Goal: Task Accomplishment & Management: Manage account settings

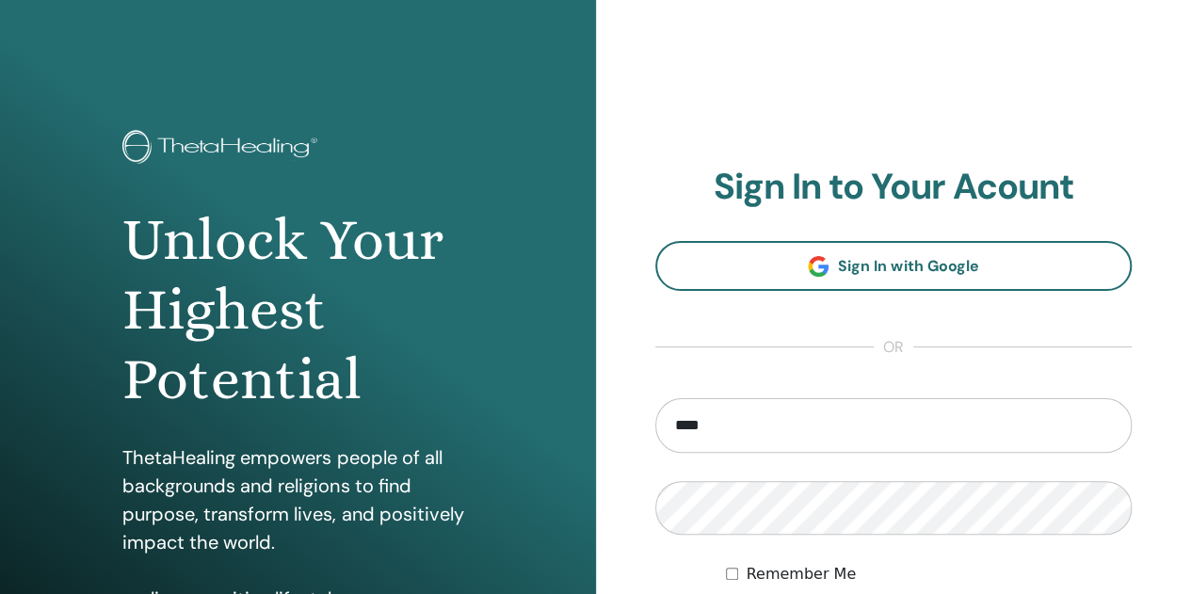
type input "**********"
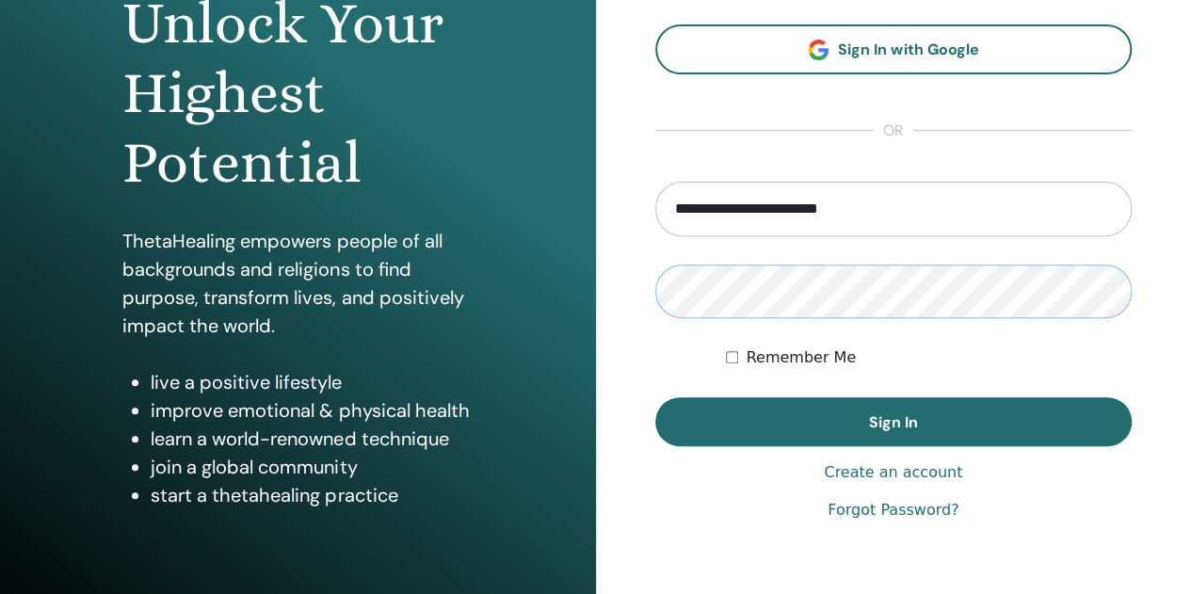
scroll to position [218, 0]
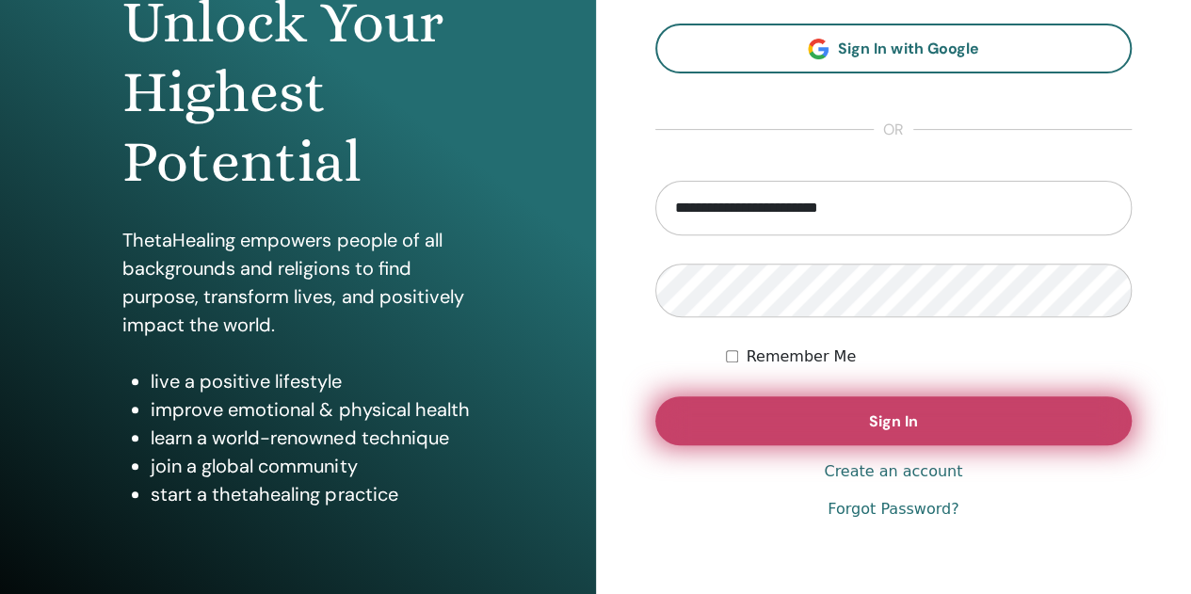
click at [844, 420] on button "Sign In" at bounding box center [893, 420] width 477 height 49
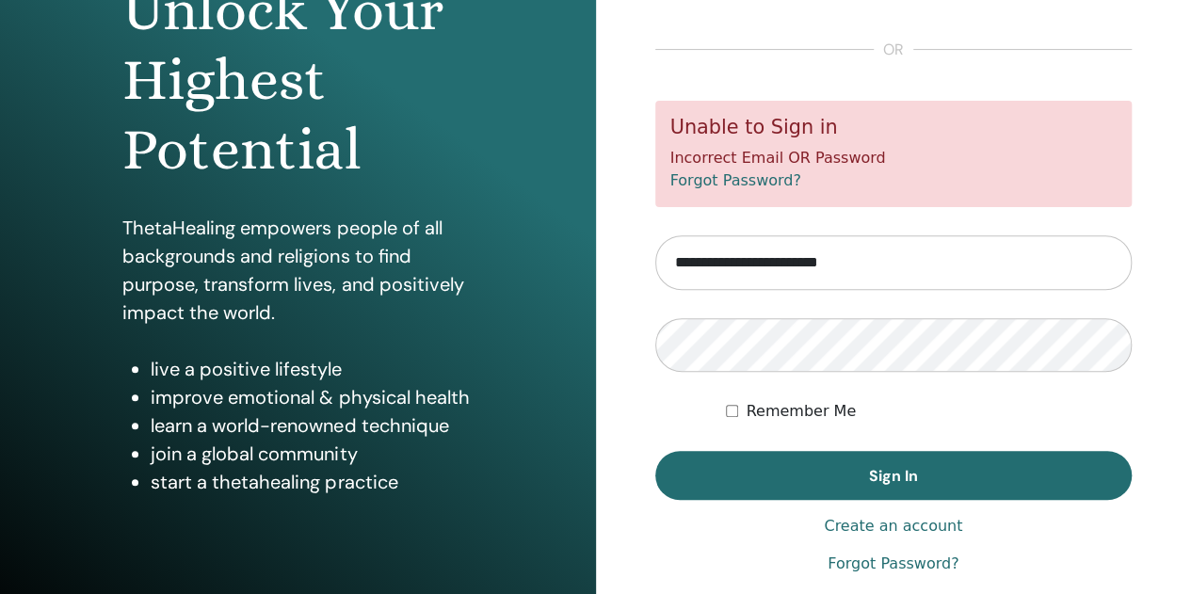
scroll to position [260, 0]
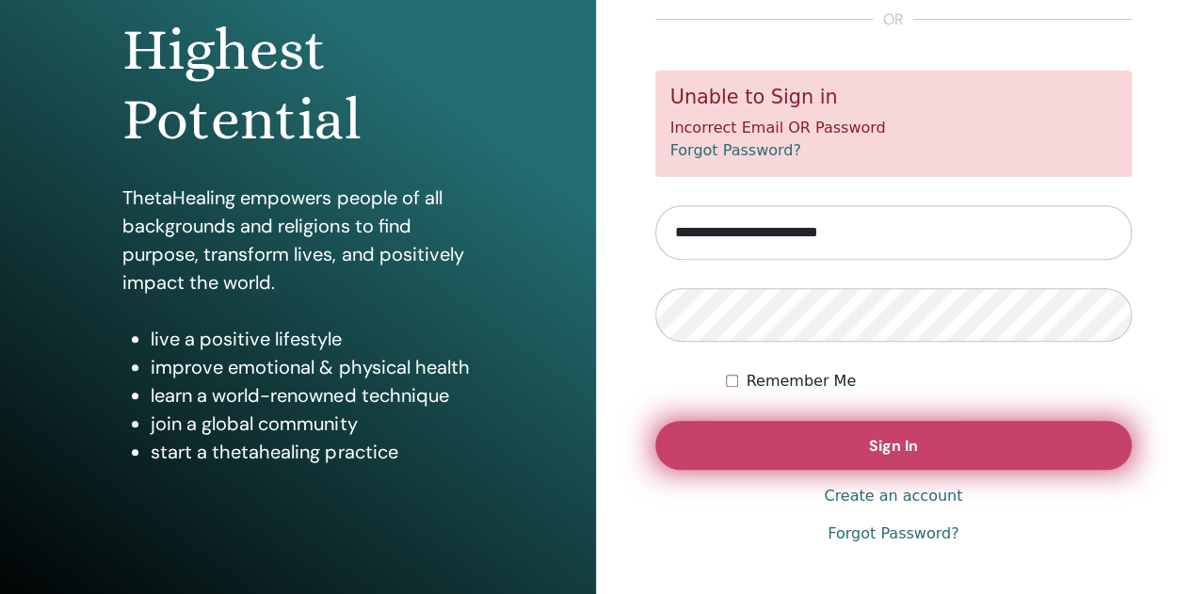
click at [910, 451] on span "Sign In" at bounding box center [893, 446] width 49 height 20
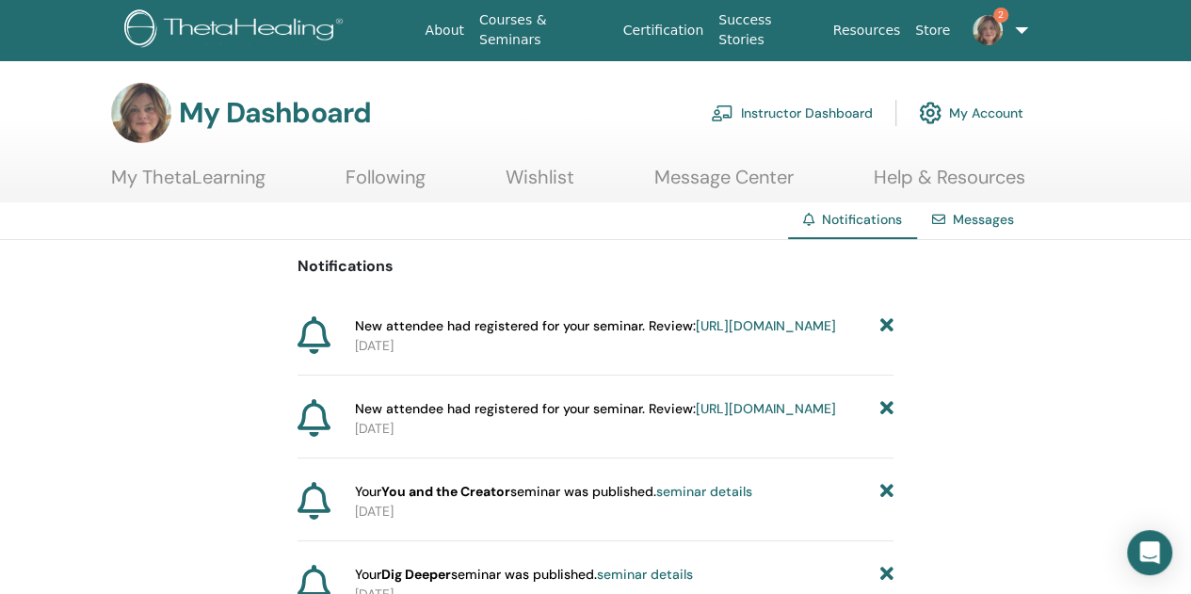
click at [814, 116] on link "Instructor Dashboard" at bounding box center [792, 112] width 162 height 41
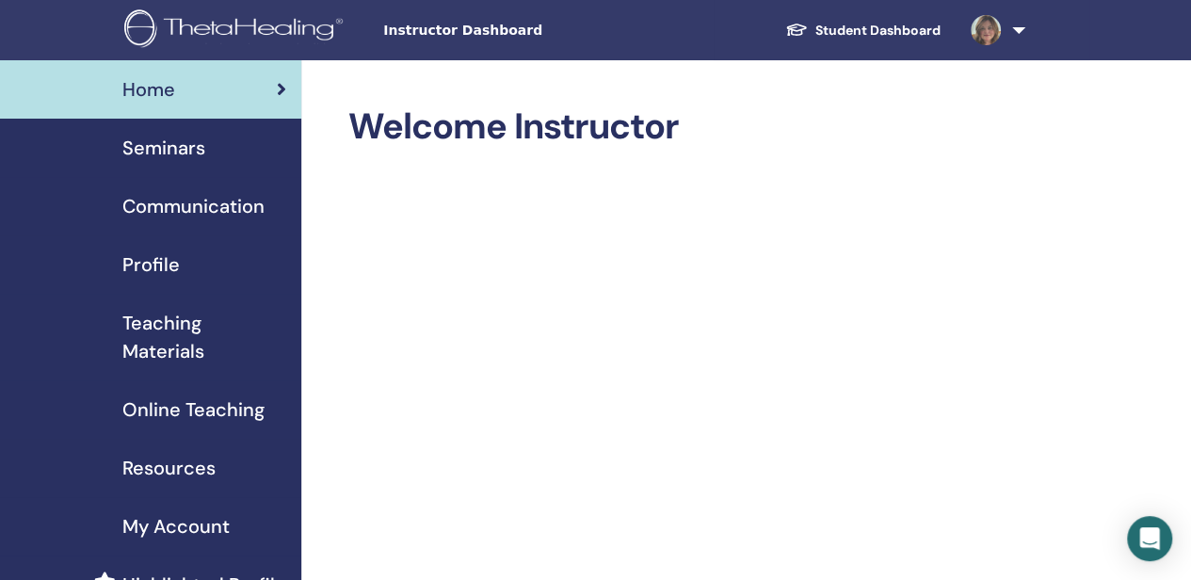
click at [159, 148] on span "Seminars" at bounding box center [163, 148] width 83 height 28
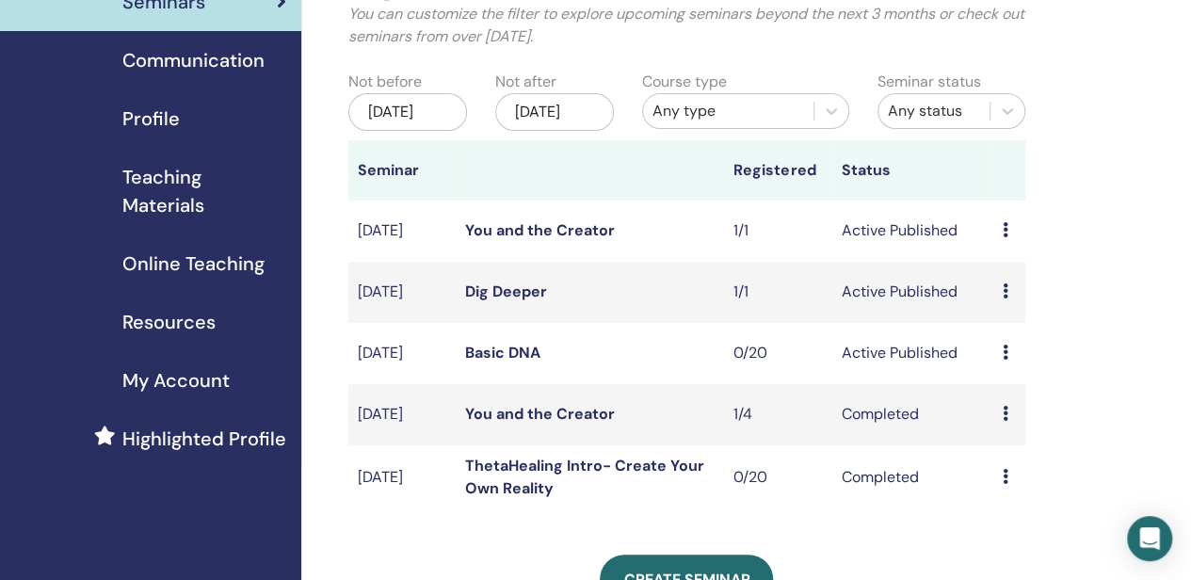
scroll to position [145, 0]
click at [1005, 299] on icon at bounding box center [1005, 291] width 6 height 15
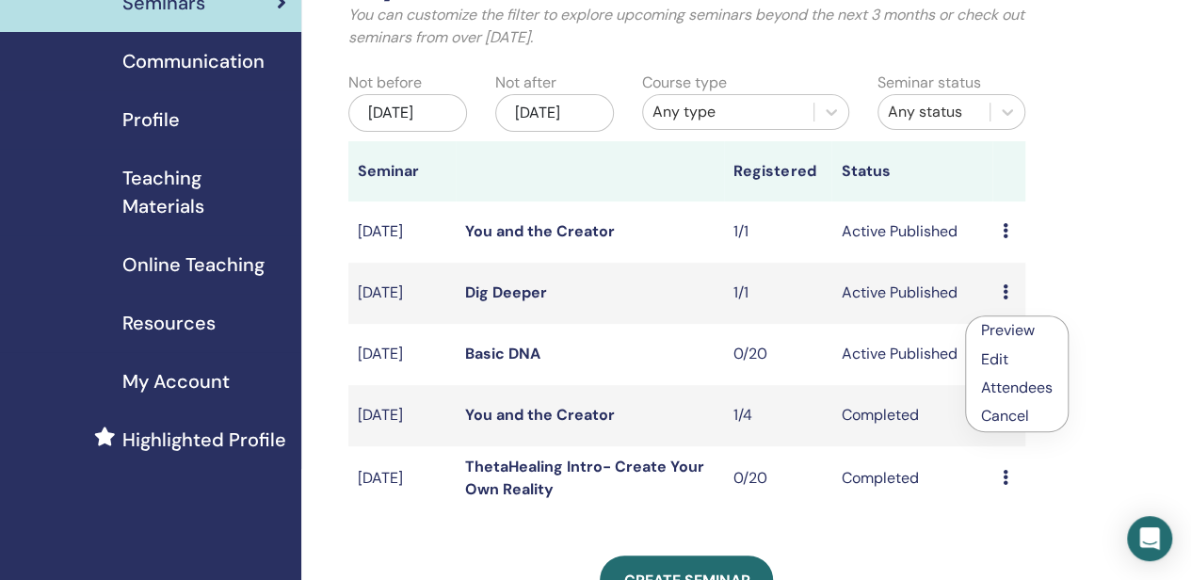
click at [997, 364] on link "Edit" at bounding box center [994, 359] width 27 height 20
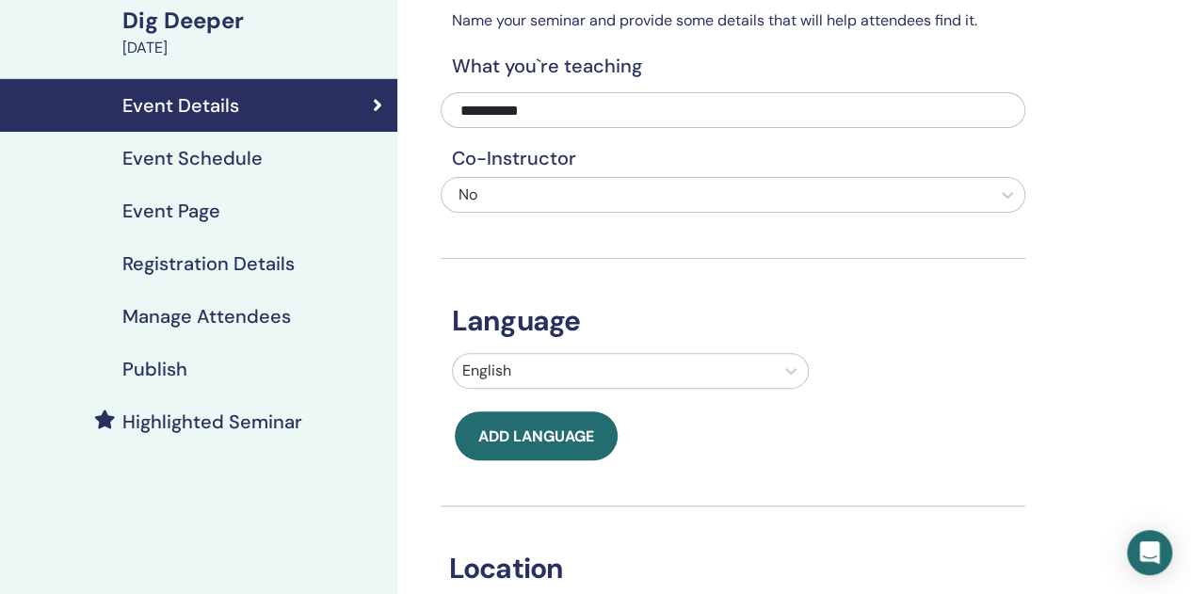
scroll to position [139, 0]
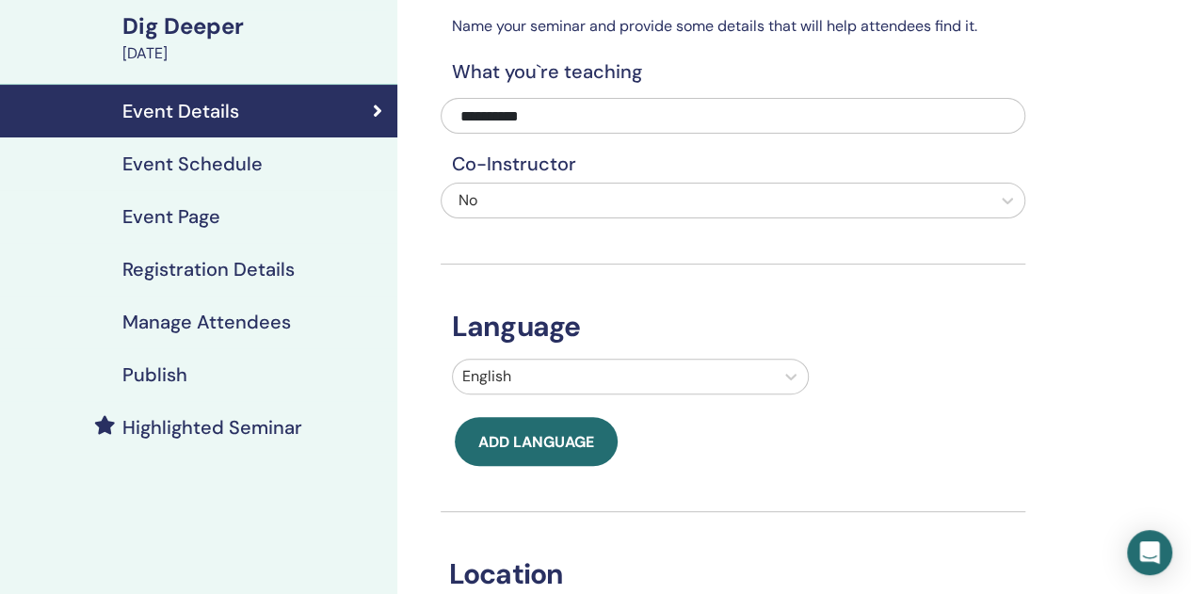
click at [260, 316] on h4 "Manage Attendees" at bounding box center [206, 322] width 169 height 23
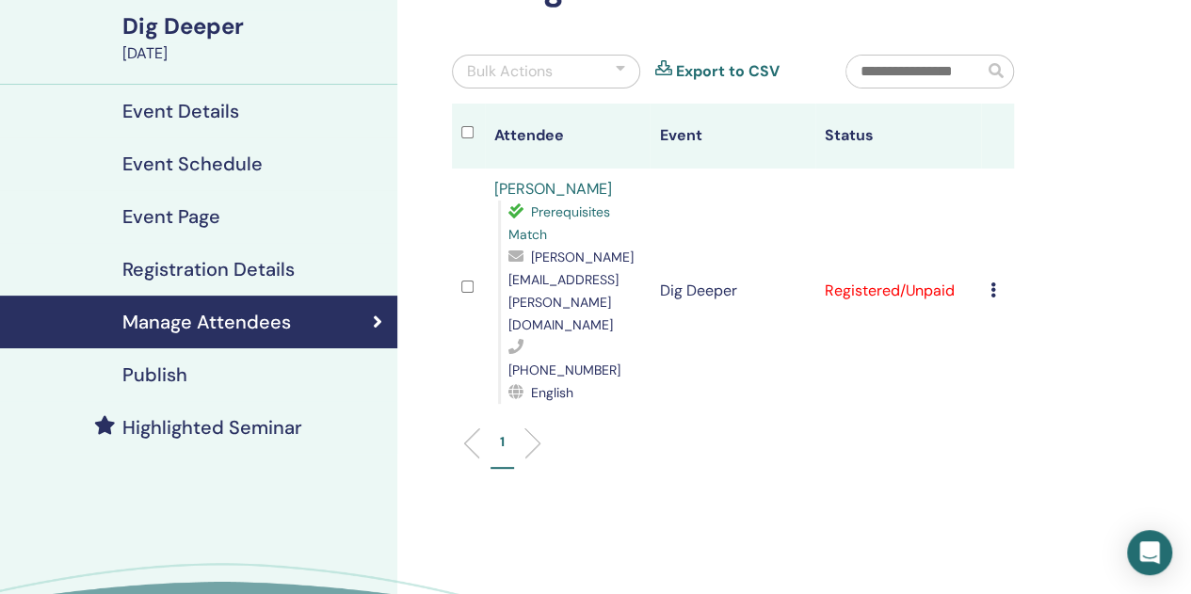
click at [224, 266] on h4 "Registration Details" at bounding box center [208, 269] width 172 height 23
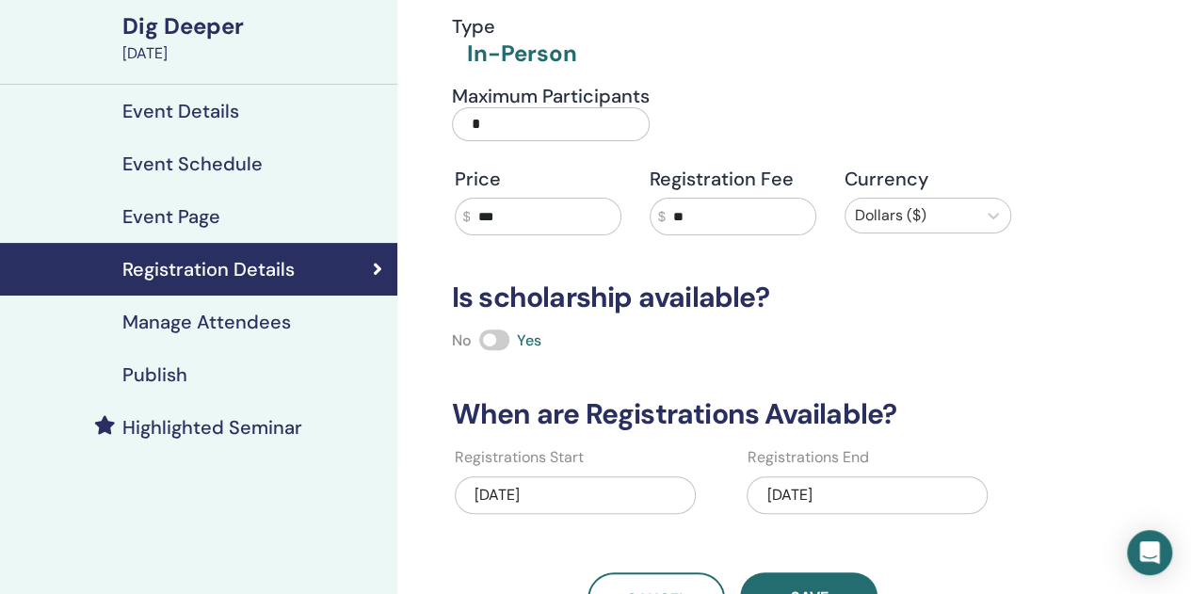
click at [526, 130] on input "*" at bounding box center [551, 124] width 198 height 34
type input "**"
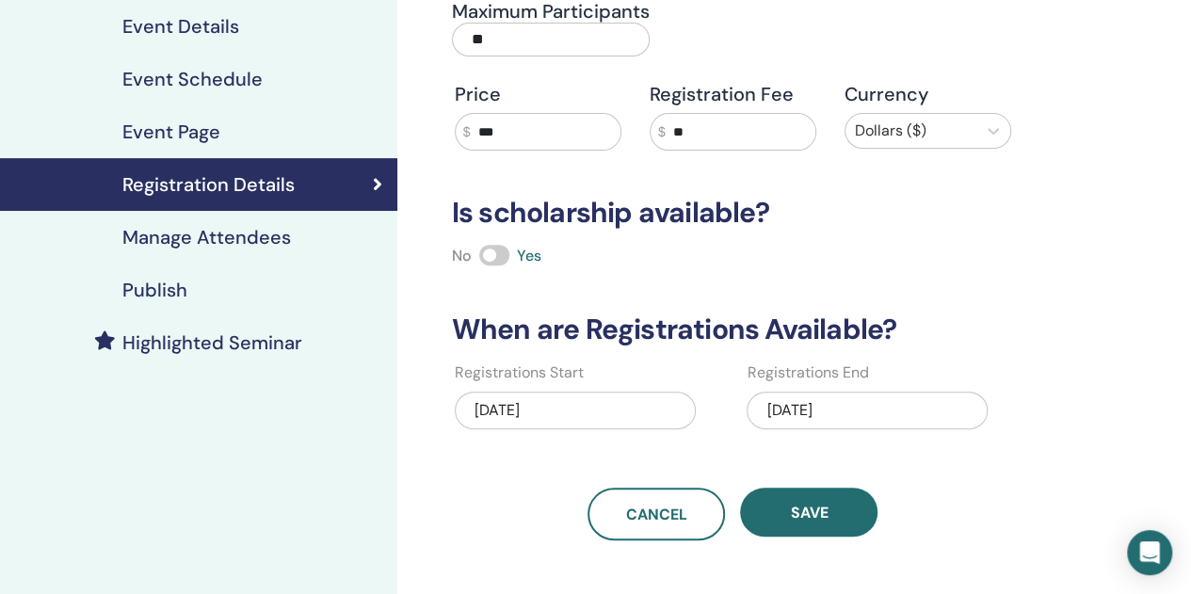
scroll to position [243, 0]
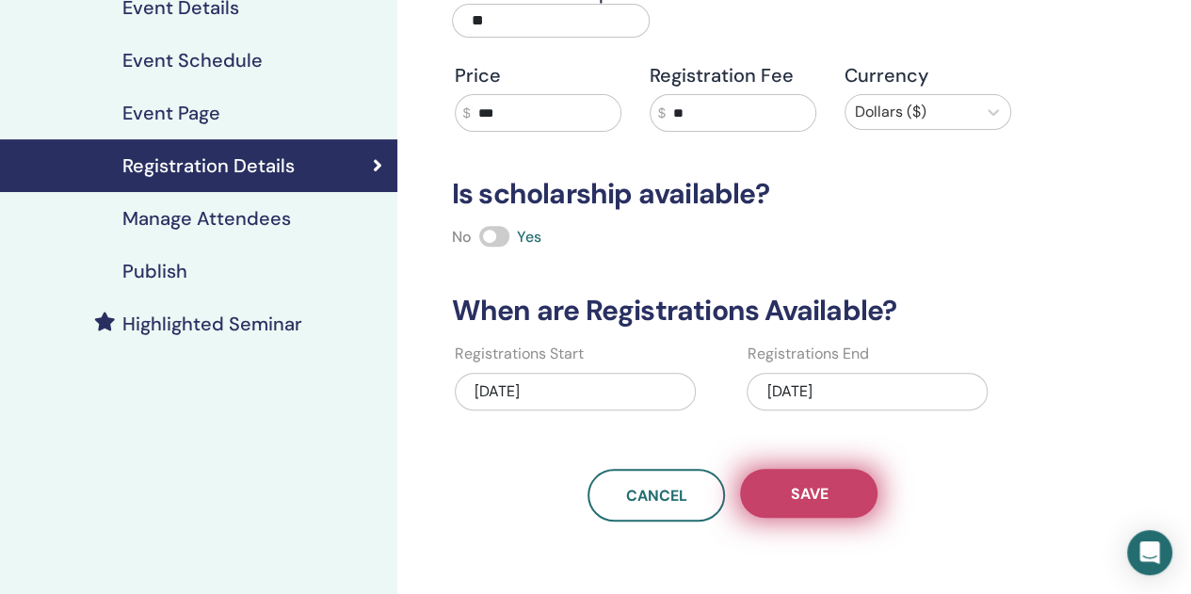
click at [842, 497] on button "Save" at bounding box center [808, 493] width 137 height 49
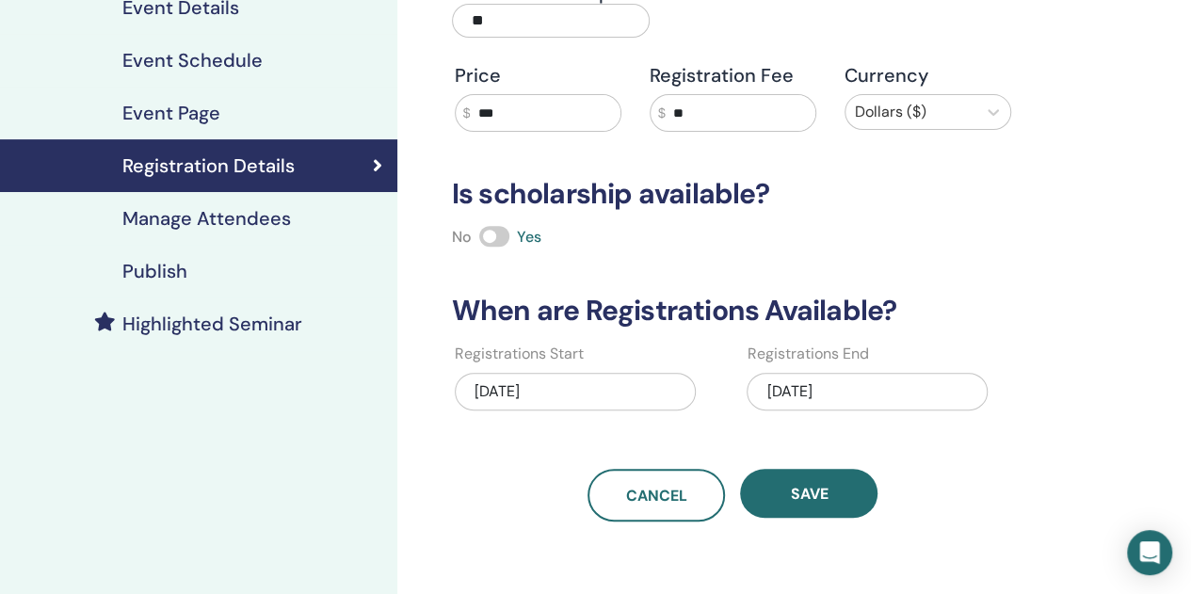
scroll to position [241, 0]
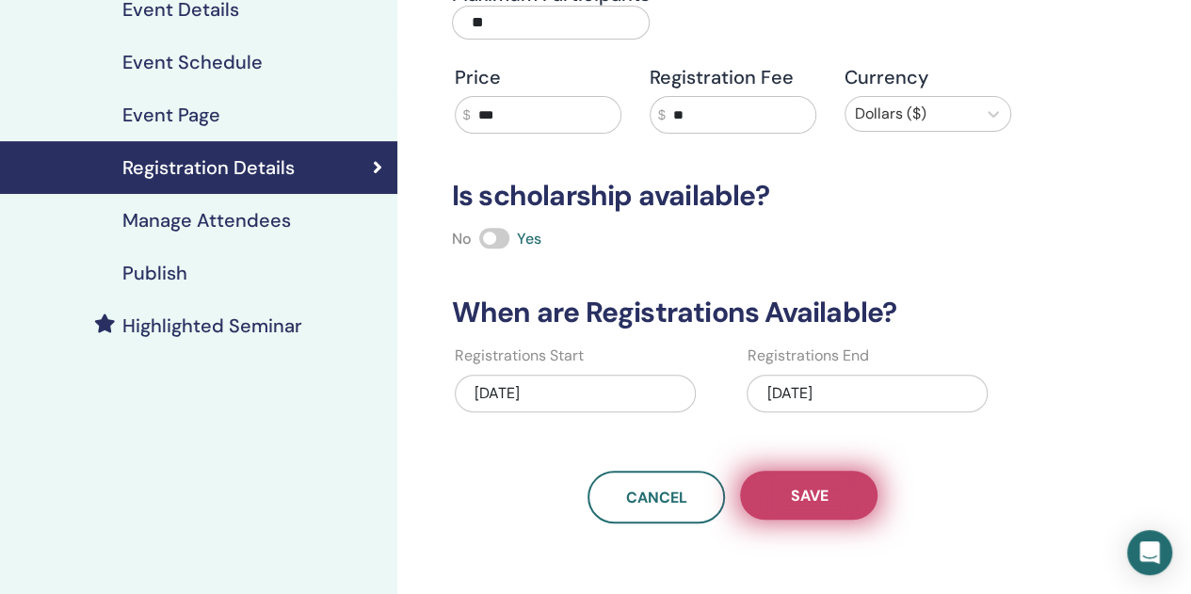
click at [809, 509] on button "Save" at bounding box center [808, 495] width 137 height 49
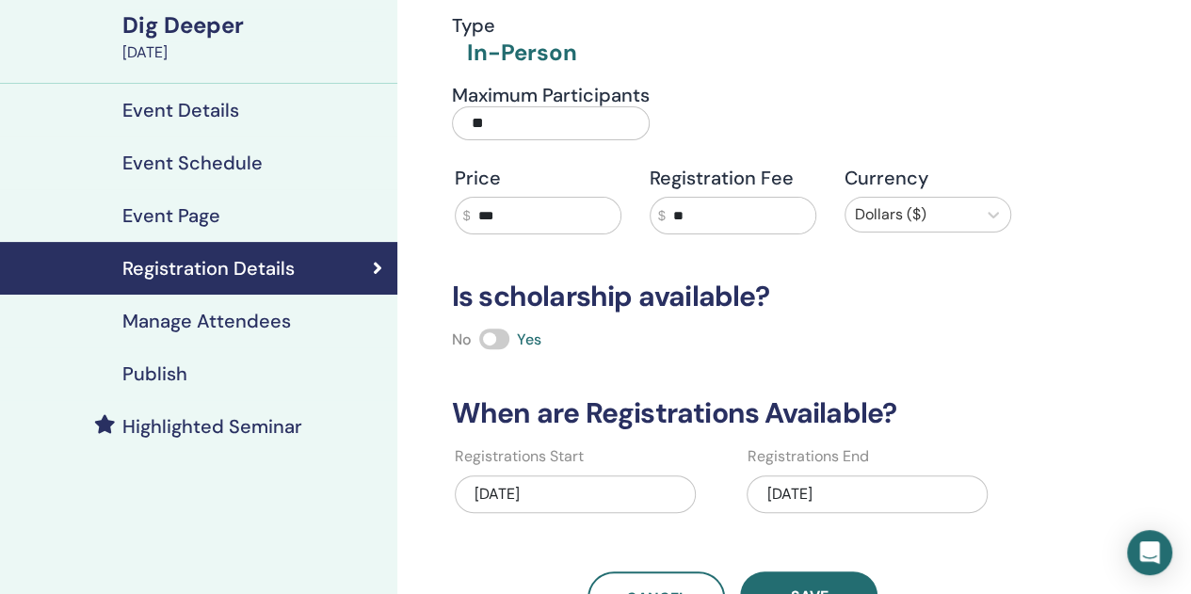
scroll to position [40, 0]
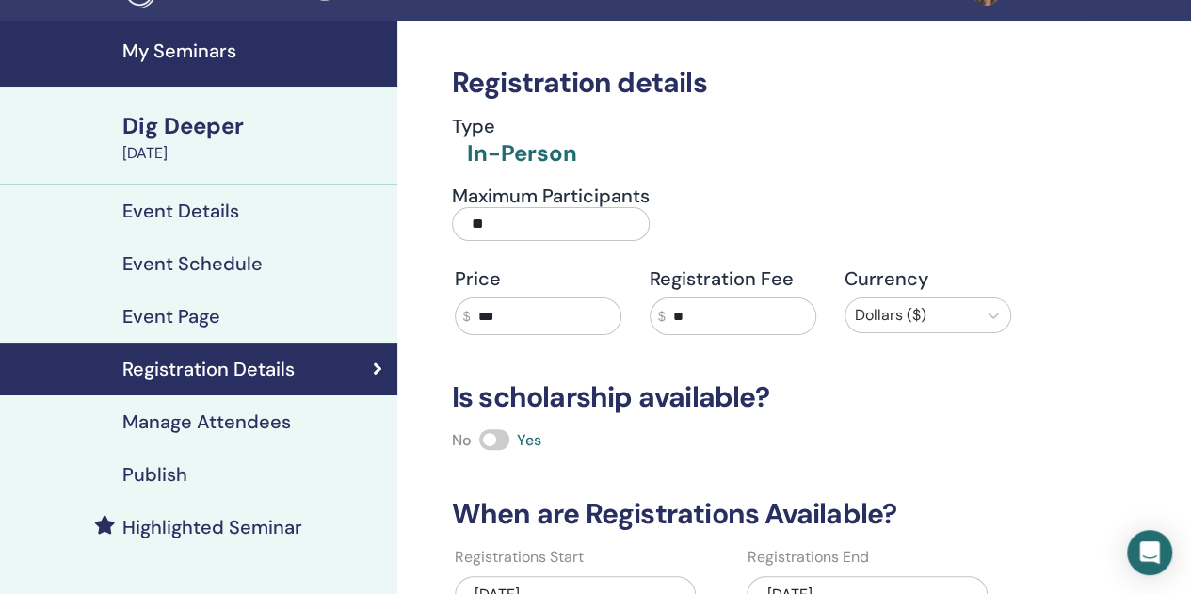
click at [200, 46] on h4 "My Seminars" at bounding box center [254, 51] width 264 height 23
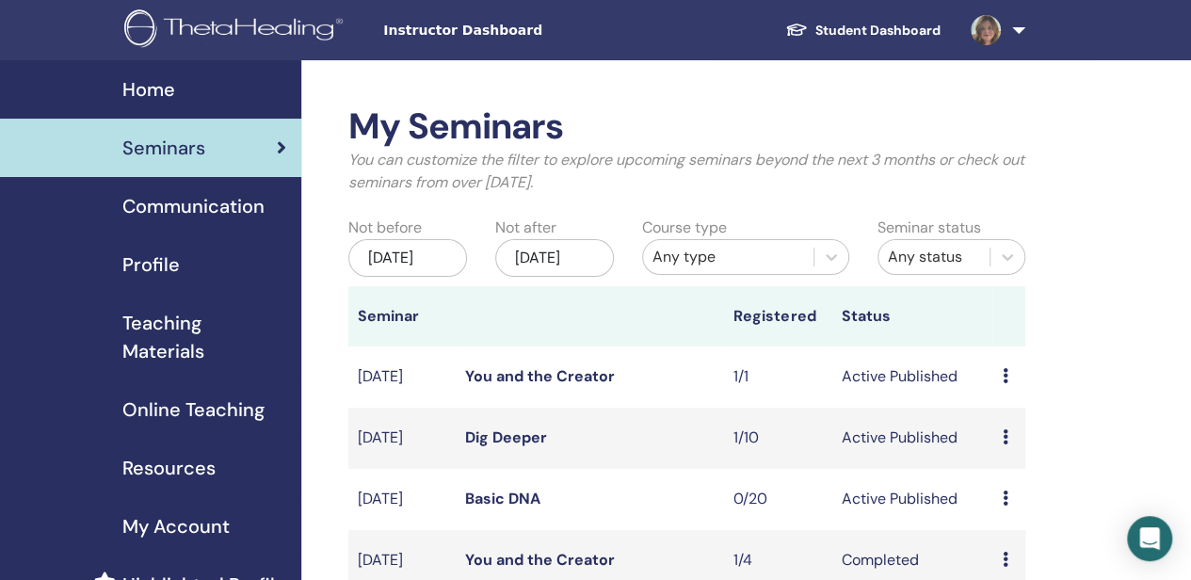
click at [1005, 383] on icon at bounding box center [1005, 375] width 6 height 15
click at [997, 448] on link "Edit" at bounding box center [994, 445] width 27 height 20
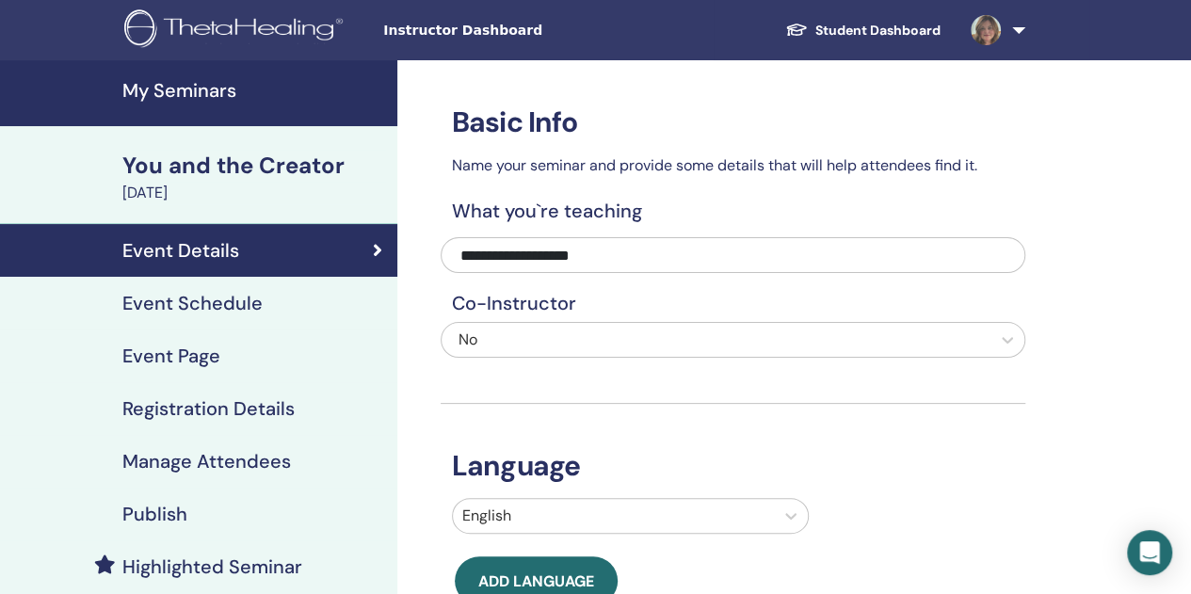
click at [258, 418] on h4 "Registration Details" at bounding box center [208, 408] width 172 height 23
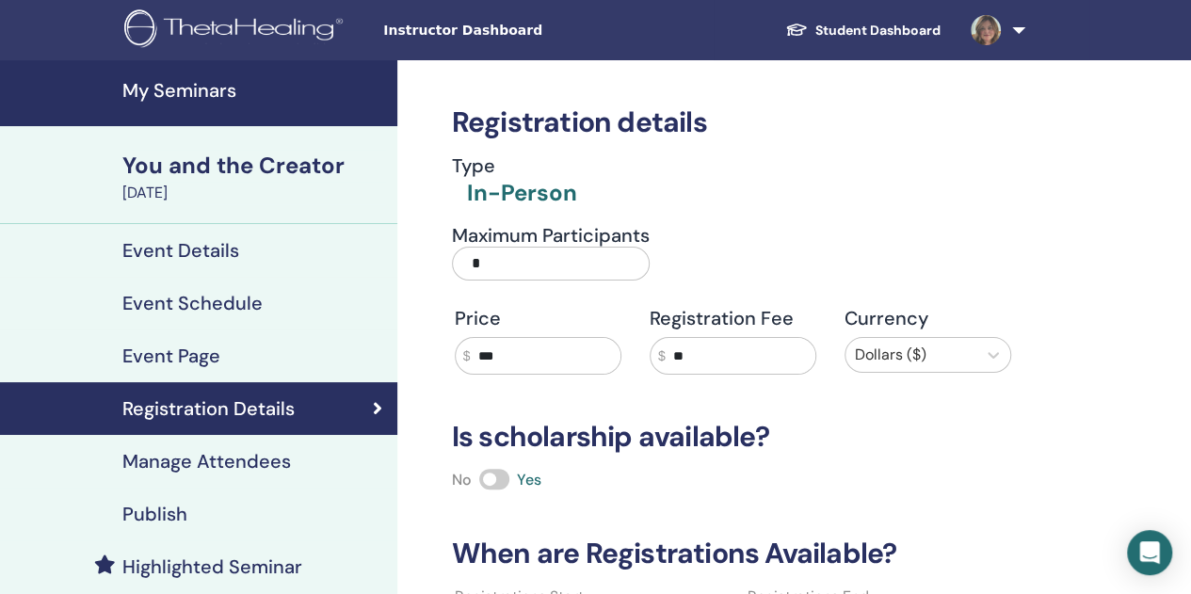
click at [529, 277] on input "*" at bounding box center [551, 264] width 198 height 34
type input "**"
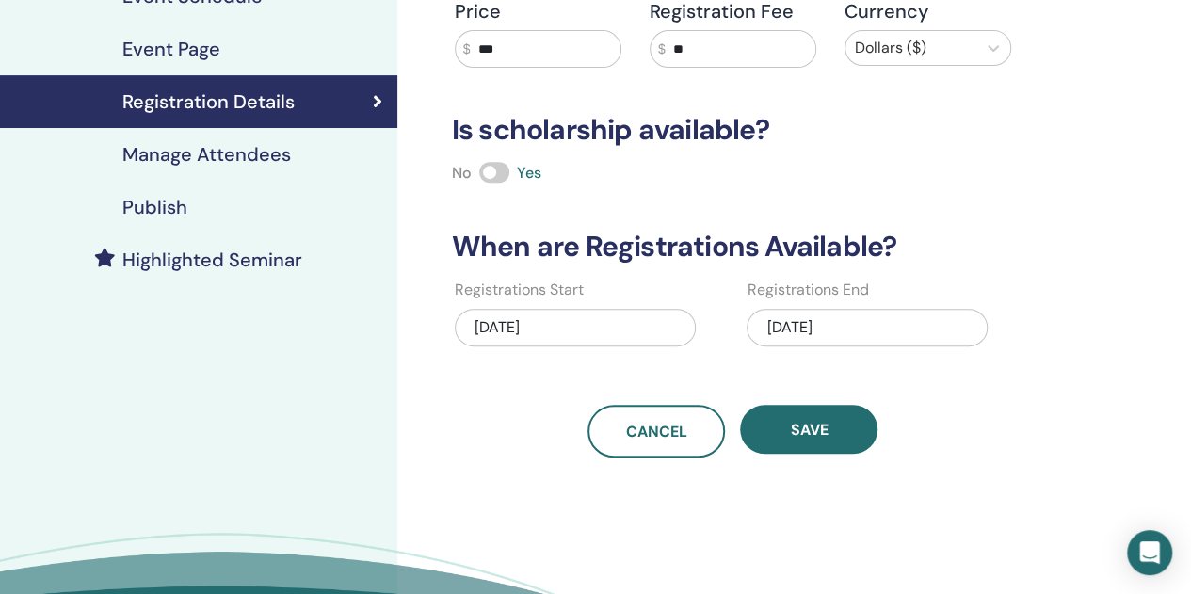
scroll to position [309, 0]
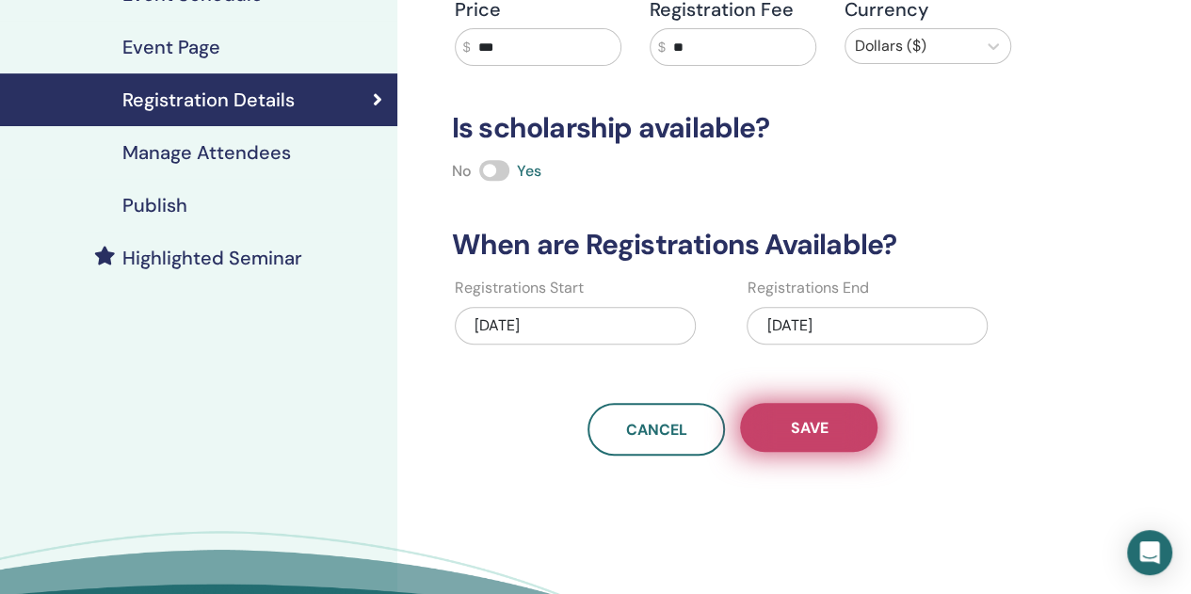
click at [816, 441] on button "Save" at bounding box center [808, 427] width 137 height 49
click at [794, 418] on span "Save" at bounding box center [809, 428] width 38 height 20
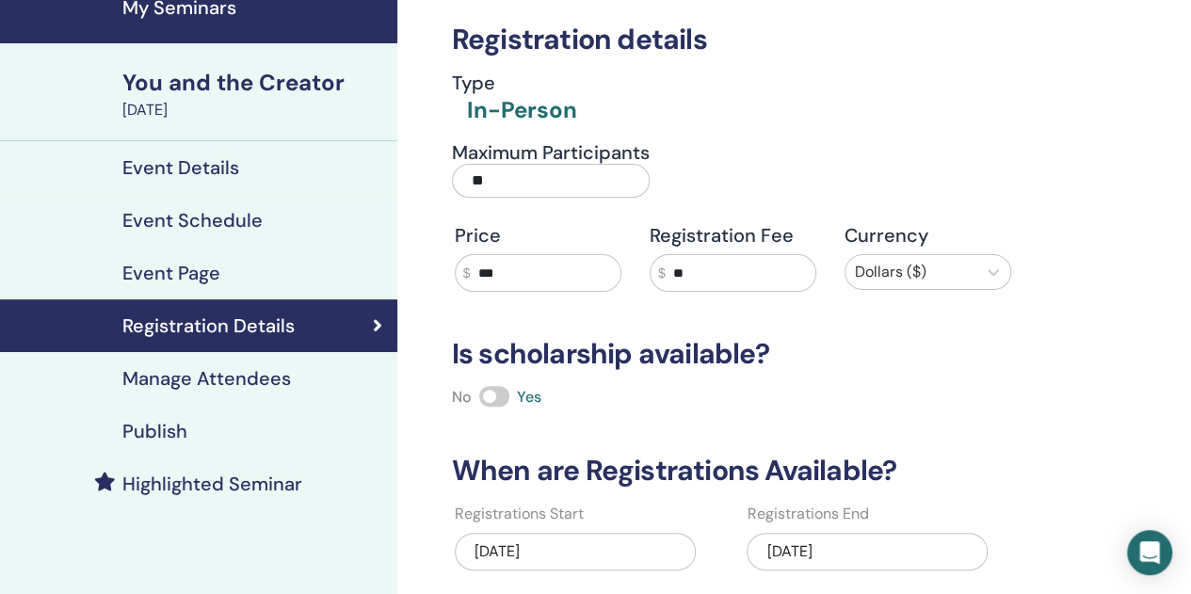
scroll to position [81, 0]
